Goal: Communication & Community: Participate in discussion

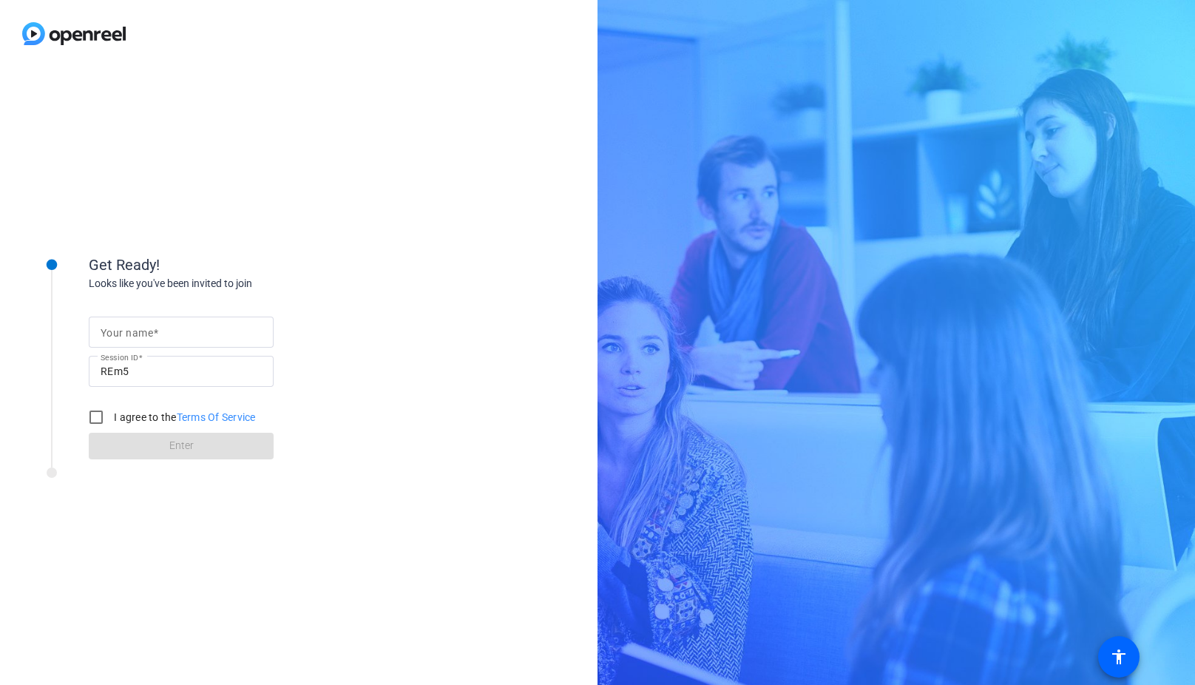
click at [155, 333] on span at bounding box center [155, 333] width 5 height 12
click at [155, 333] on input "Your name" at bounding box center [181, 332] width 161 height 18
type input "[PERSON_NAME]"
click at [596, 74] on div "Get Ready! Looks like you've been invited to join Your name [PERSON_NAME] Sessi…" at bounding box center [597, 342] width 1195 height 685
click at [95, 414] on input "I agree to the Terms Of Service" at bounding box center [96, 417] width 30 height 30
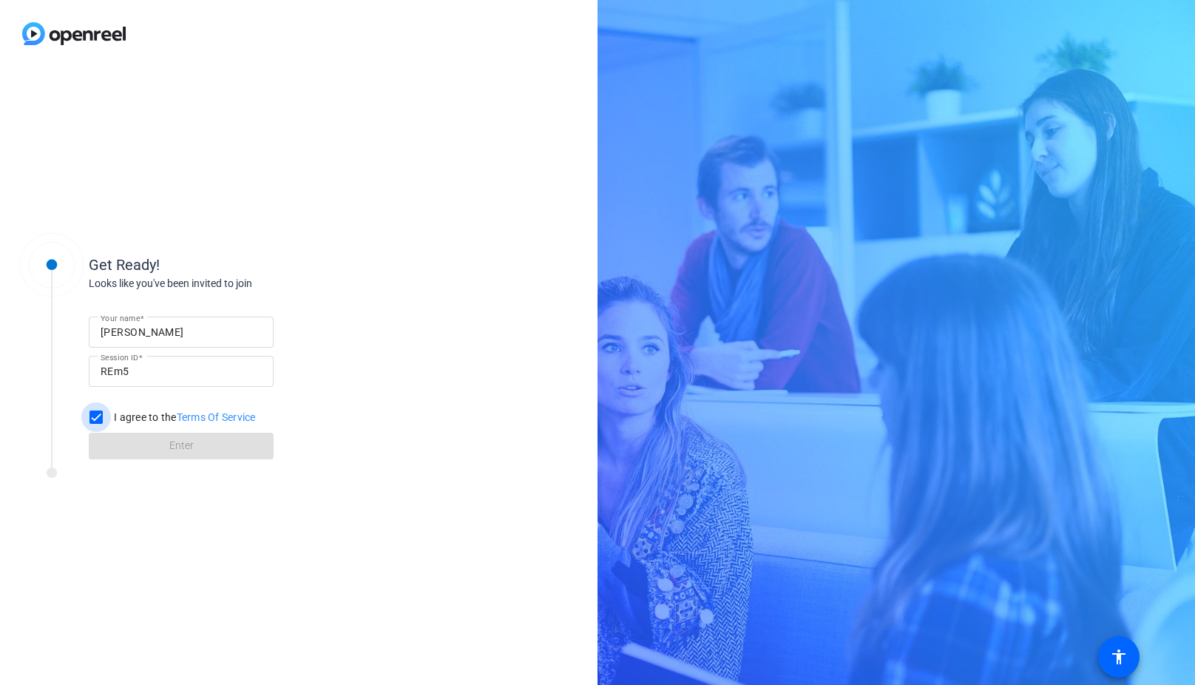
checkbox input "true"
click at [187, 451] on span "Enter" at bounding box center [181, 446] width 24 height 16
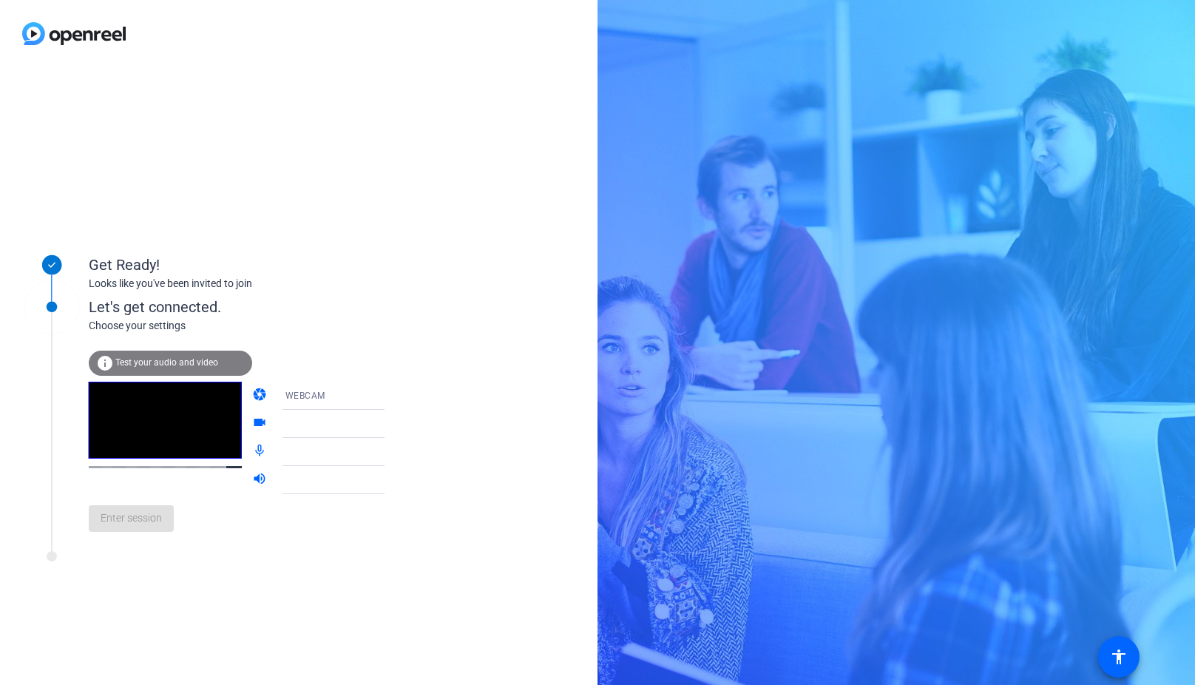
click at [171, 357] on span "Test your audio and video" at bounding box center [166, 362] width 103 height 10
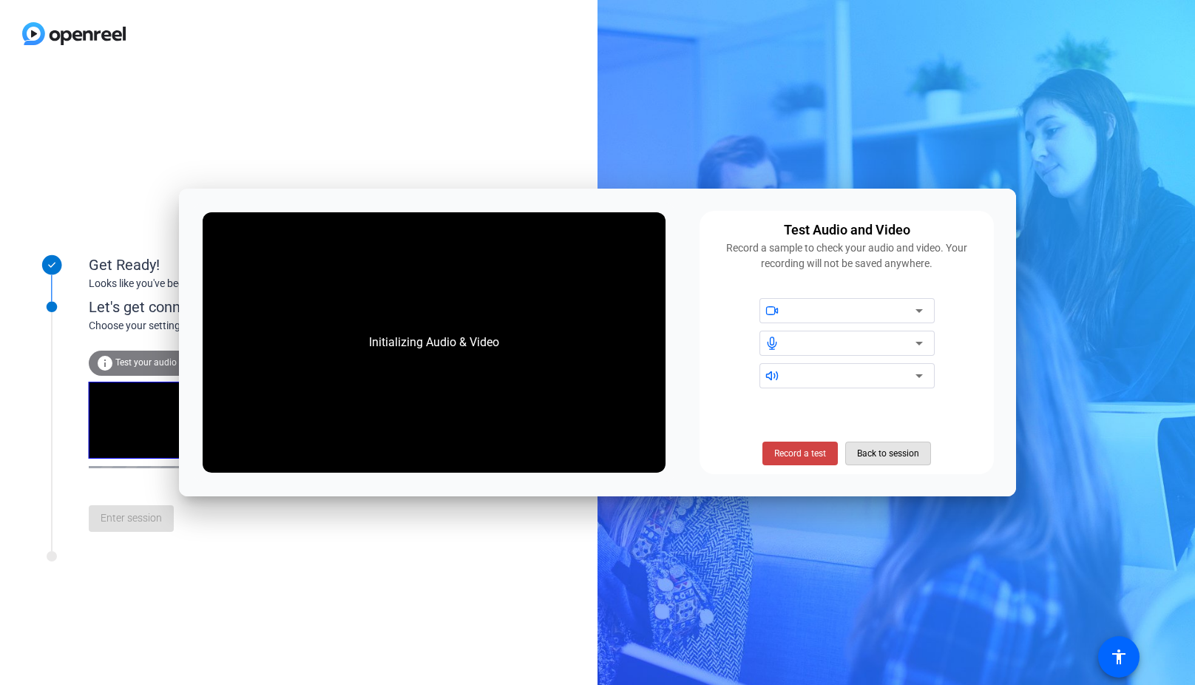
click at [901, 447] on span "Back to session" at bounding box center [888, 453] width 62 height 28
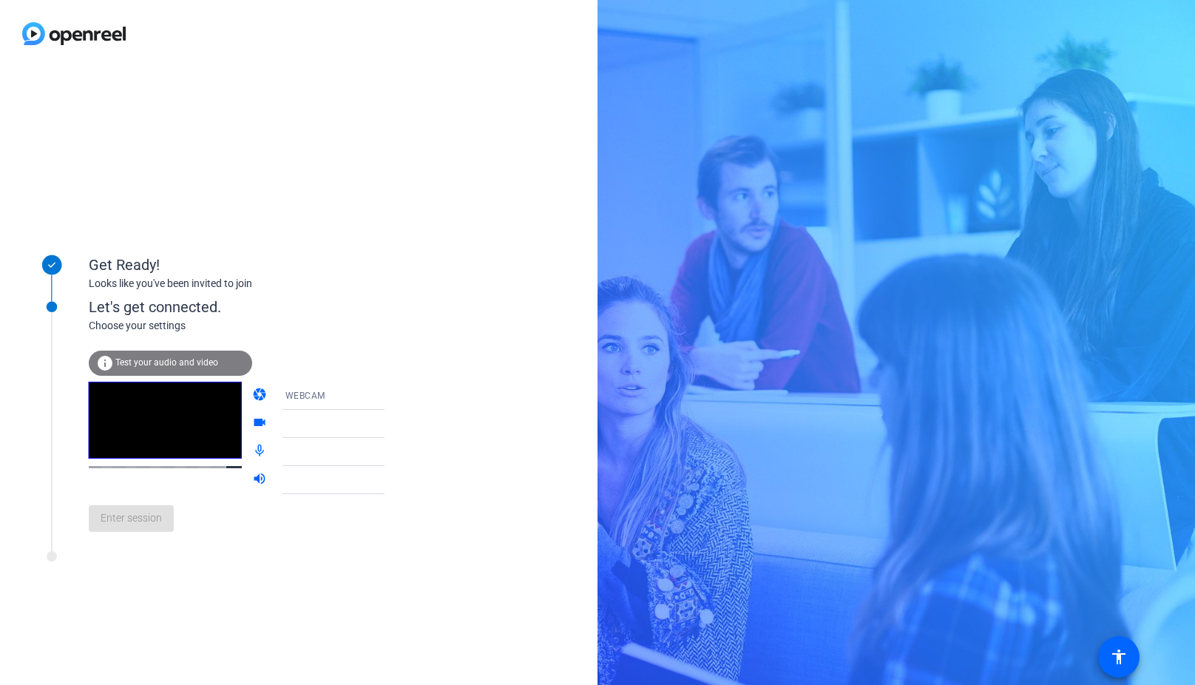
click at [135, 522] on div "Enter session" at bounding box center [252, 518] width 326 height 49
click at [146, 518] on span "Enter session" at bounding box center [131, 518] width 61 height 16
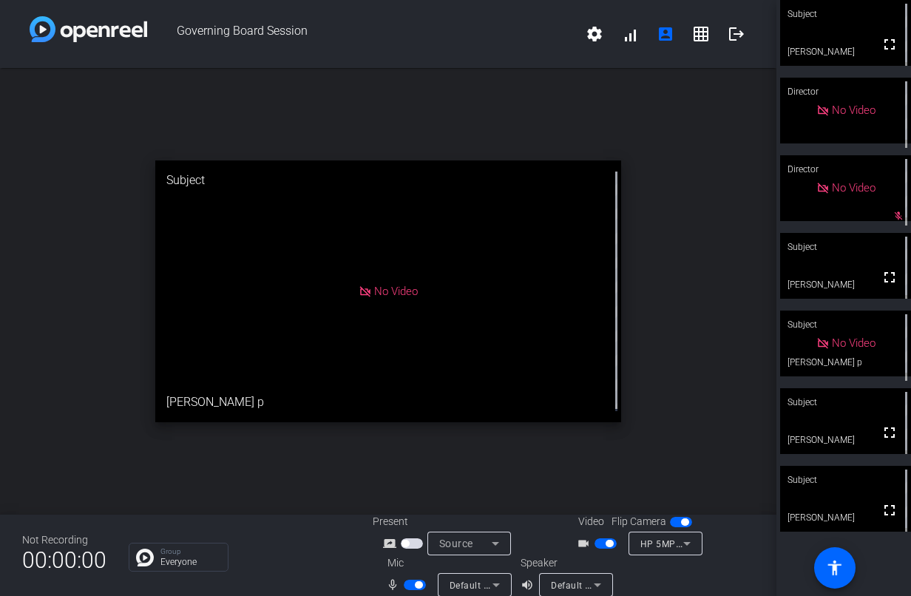
click at [695, 38] on mat-icon "grid_on" at bounding box center [701, 34] width 18 height 18
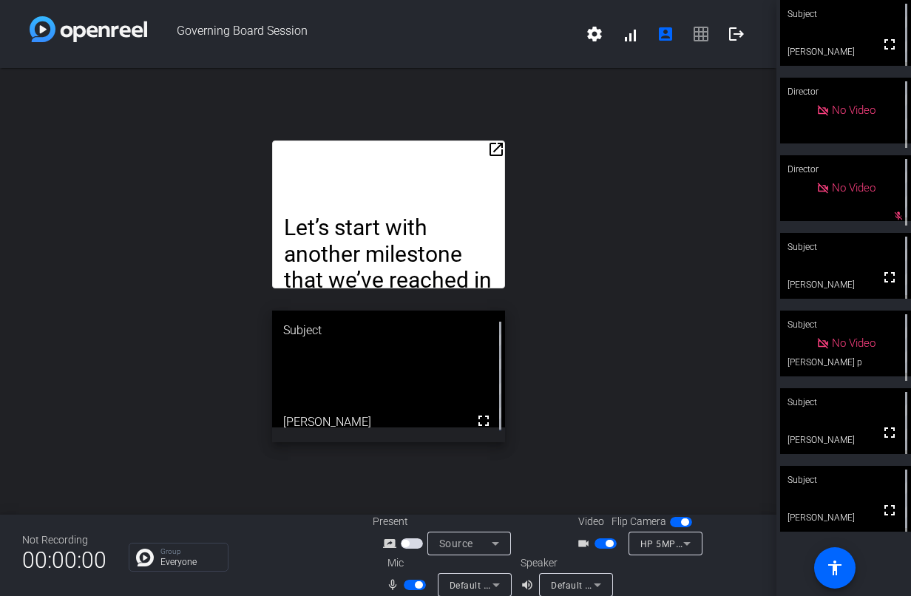
click at [489, 149] on mat-icon "open_in_new" at bounding box center [496, 150] width 18 height 18
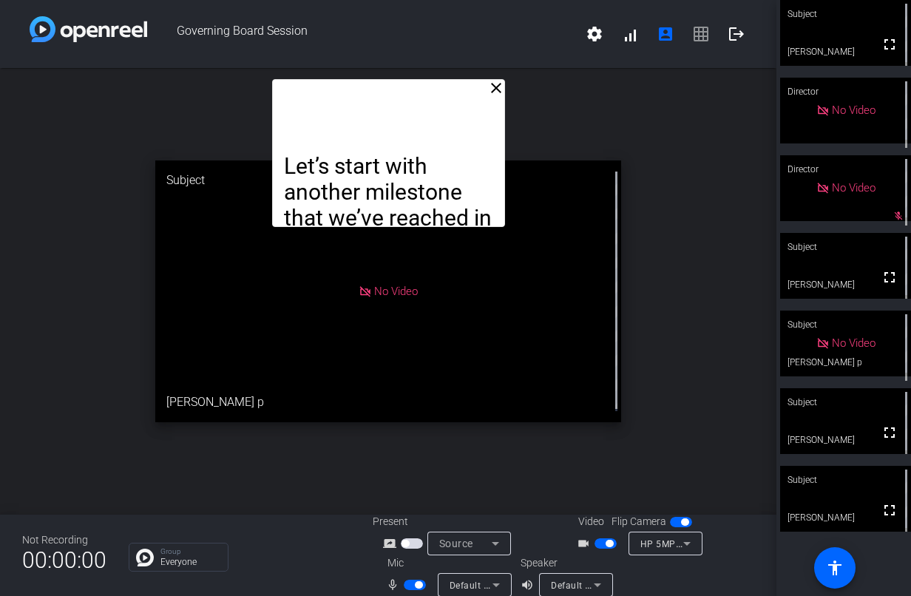
click at [376, 141] on div "Let’s start with another milestone that we’ve reached in our process, which is …" at bounding box center [388, 153] width 233 height 148
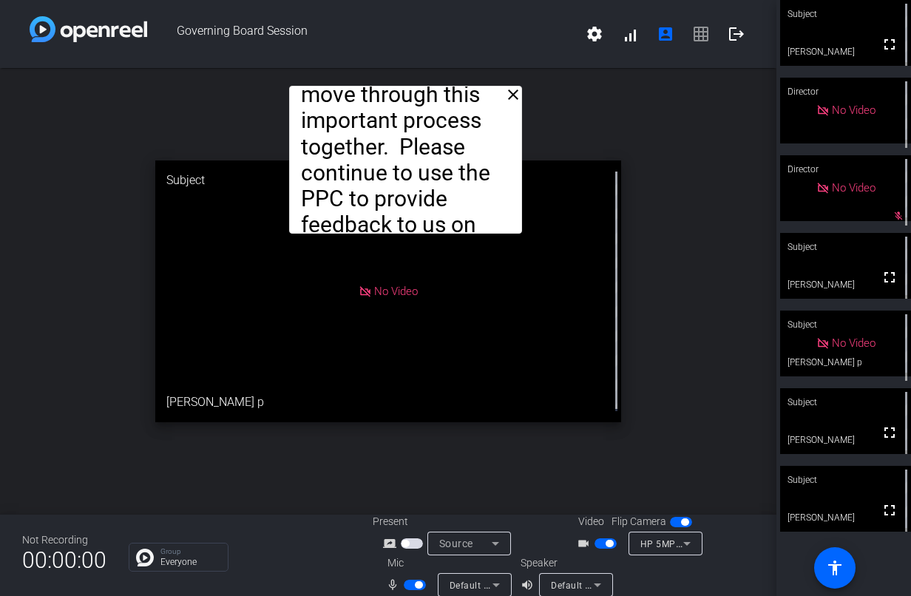
drag, startPoint x: 270, startPoint y: 143, endPoint x: 287, endPoint y: 150, distance: 18.3
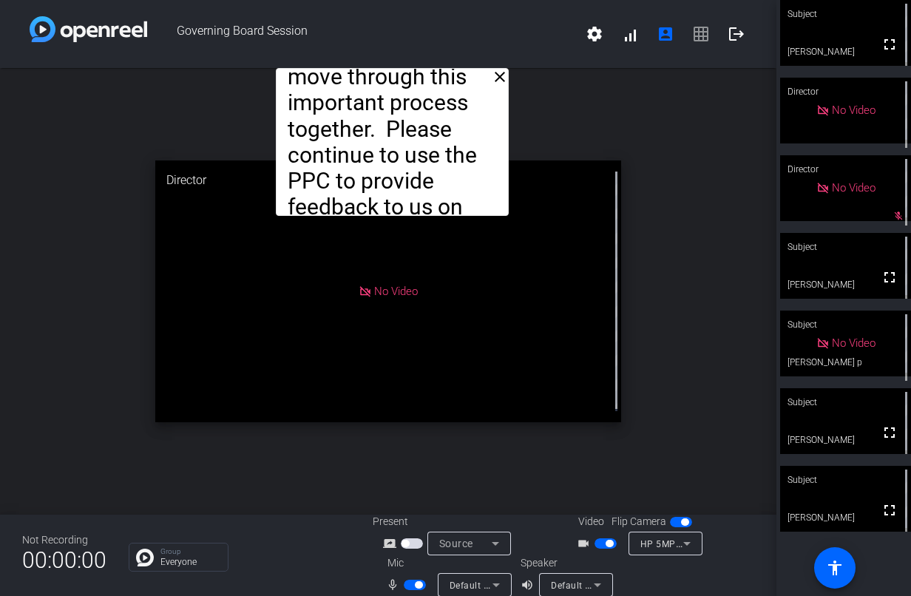
drag, startPoint x: 413, startPoint y: 178, endPoint x: 399, endPoint y: 118, distance: 62.1
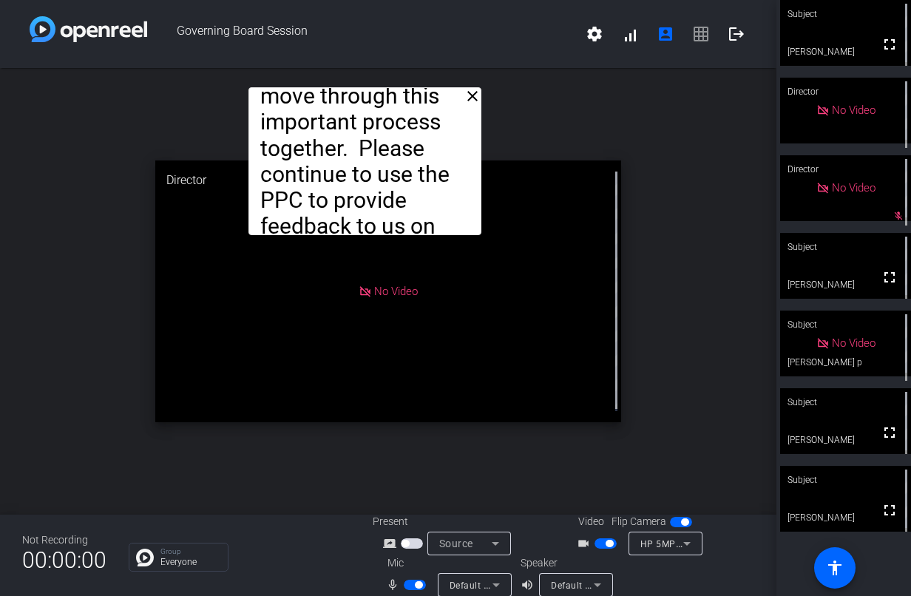
drag, startPoint x: 401, startPoint y: 117, endPoint x: 372, endPoint y: 136, distance: 34.7
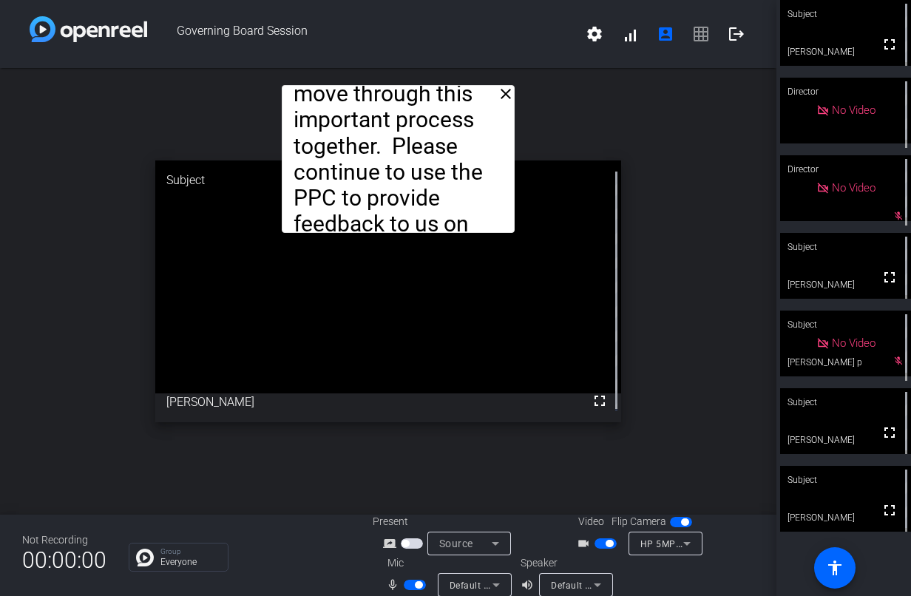
drag, startPoint x: 458, startPoint y: 167, endPoint x: 491, endPoint y: 165, distance: 33.4
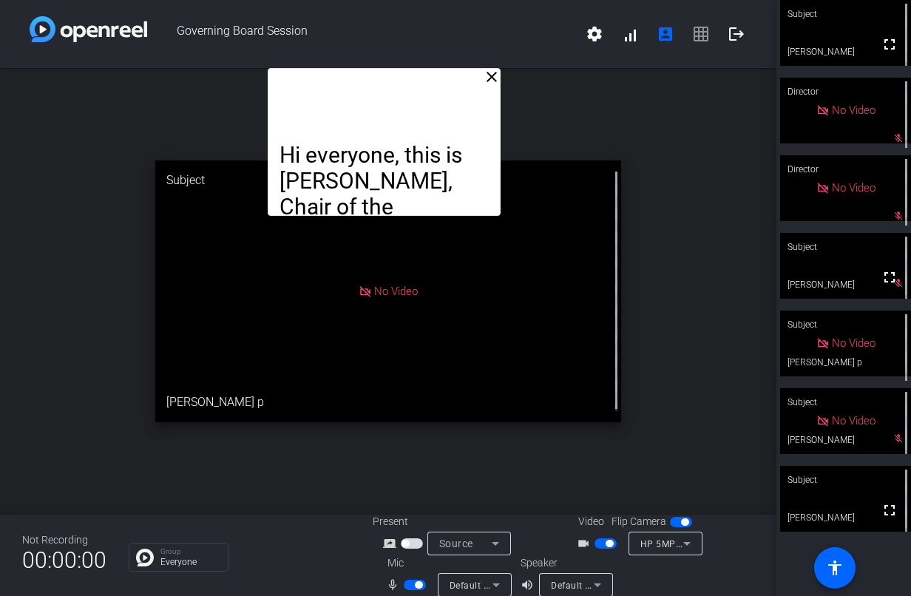
drag, startPoint x: 394, startPoint y: 108, endPoint x: 380, endPoint y: 84, distance: 28.2
click at [380, 84] on div "Hi everyone, this is [PERSON_NAME], Chair of the Governance Committee, with an …" at bounding box center [384, 142] width 233 height 148
